Goal: Information Seeking & Learning: Stay updated

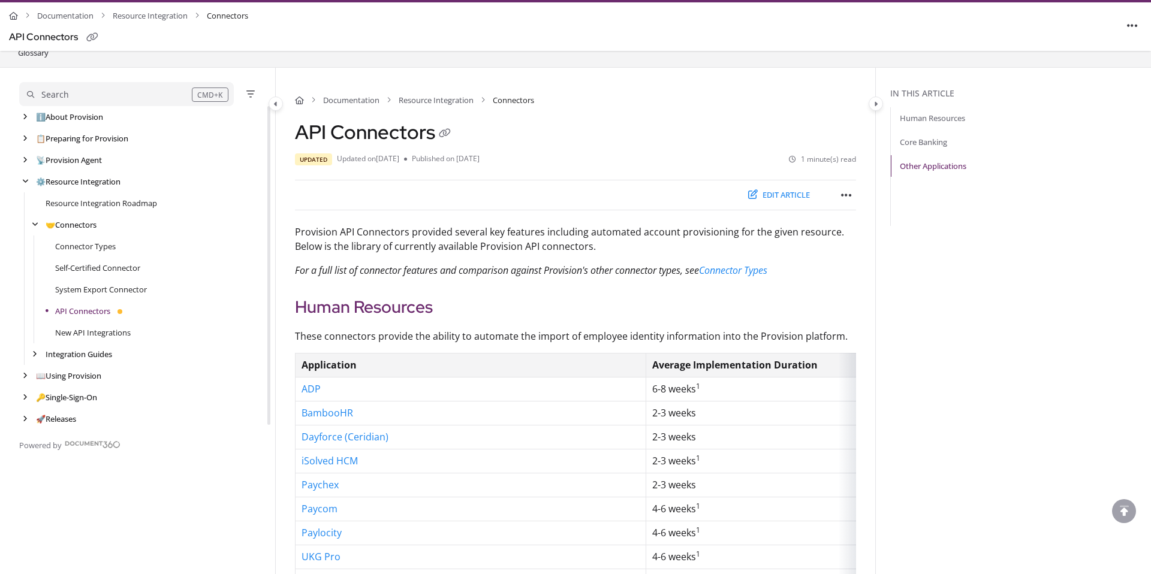
scroll to position [1145, 0]
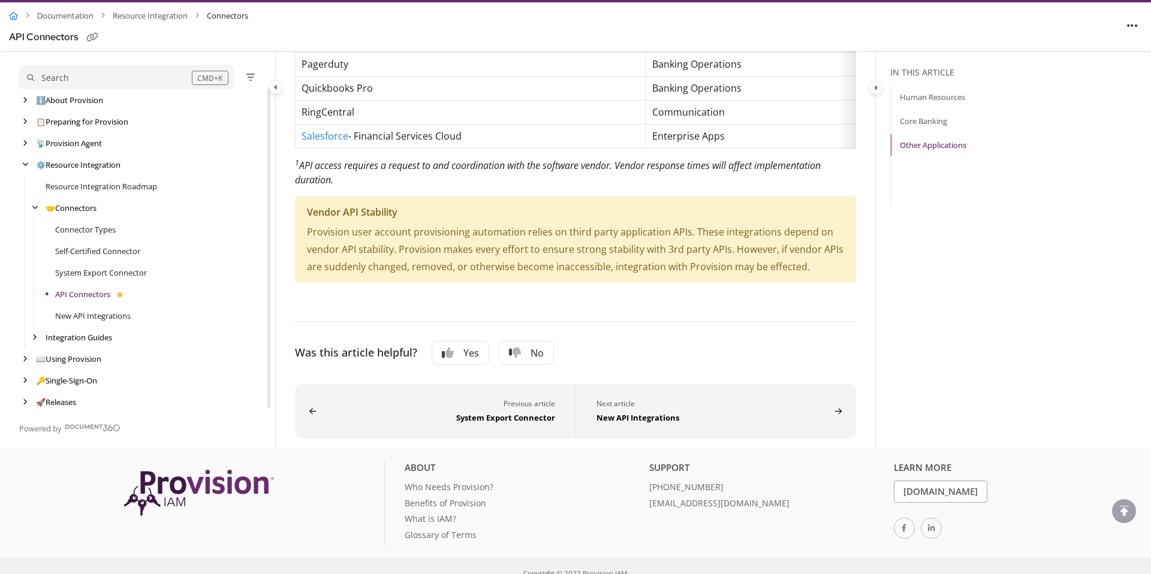
click at [16, 16] on icon "Home" at bounding box center [13, 16] width 9 height 8
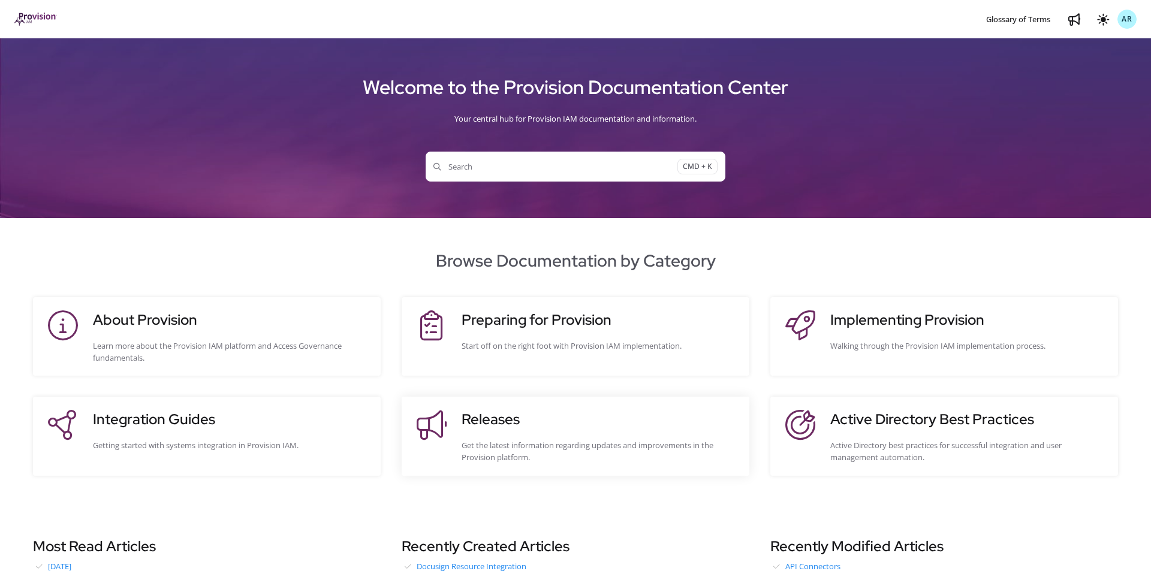
click at [565, 427] on h3 "Releases" at bounding box center [600, 420] width 276 height 22
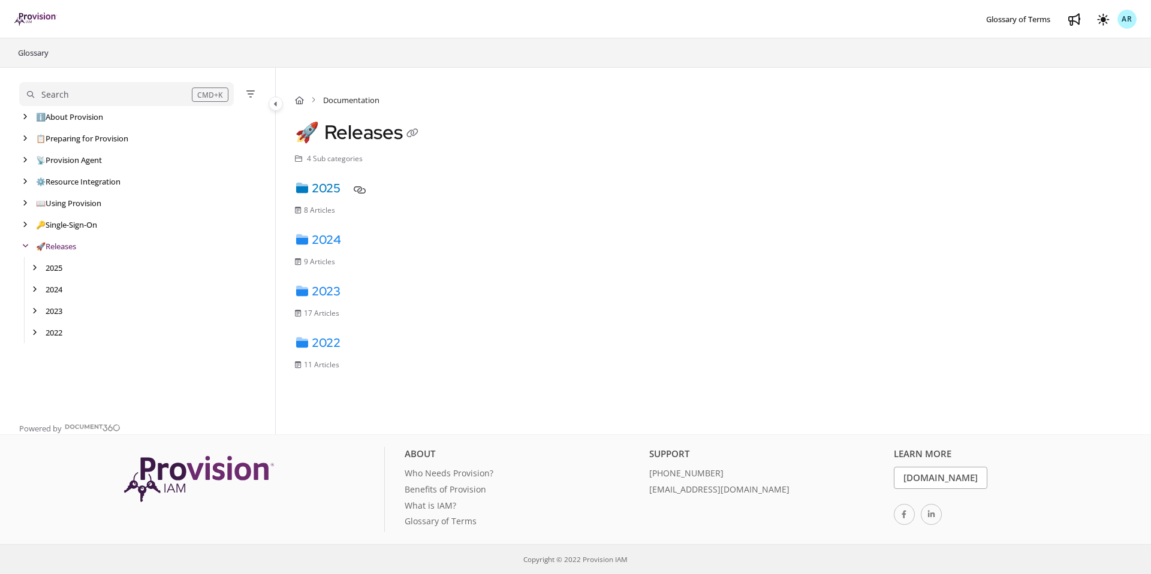
click at [339, 188] on link "2025" at bounding box center [318, 188] width 46 height 16
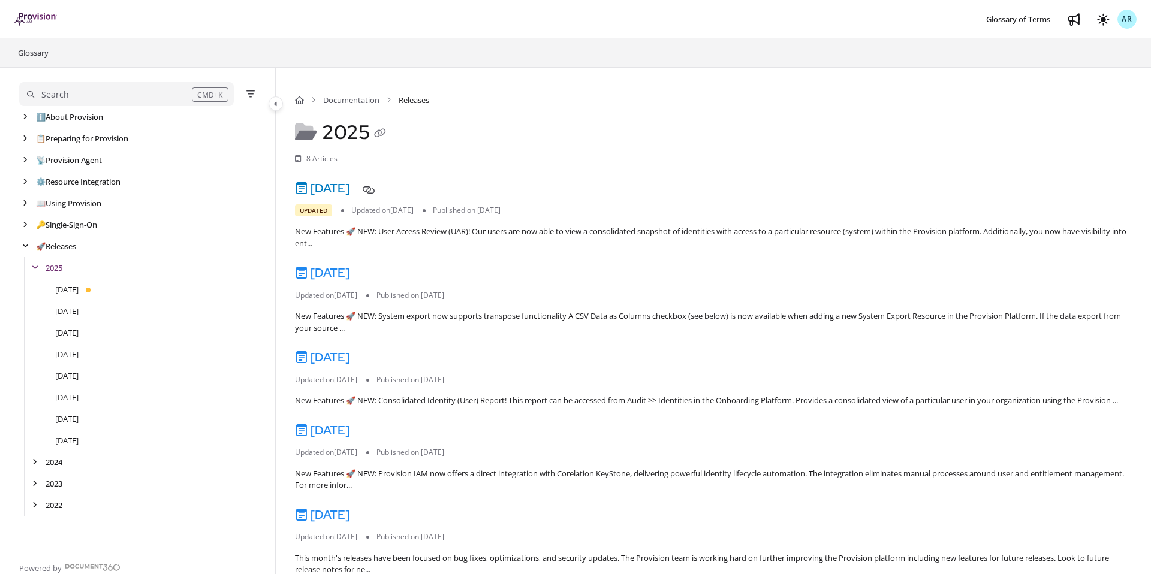
click at [350, 185] on link "[DATE]" at bounding box center [322, 188] width 55 height 16
